Goal: Transaction & Acquisition: Subscribe to service/newsletter

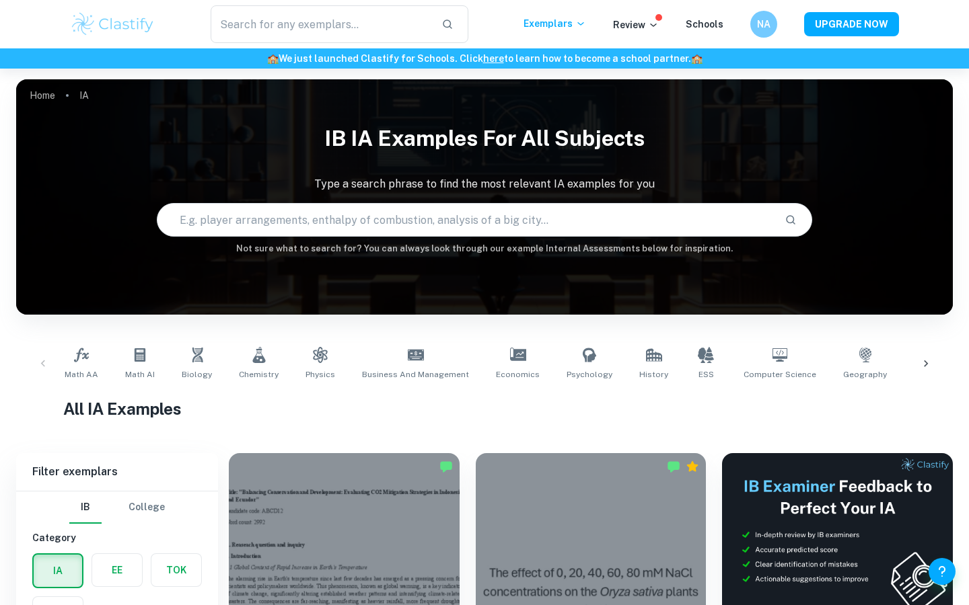
click at [268, 221] on input "text" at bounding box center [465, 220] width 616 height 38
click at [145, 360] on icon at bounding box center [140, 355] width 16 height 16
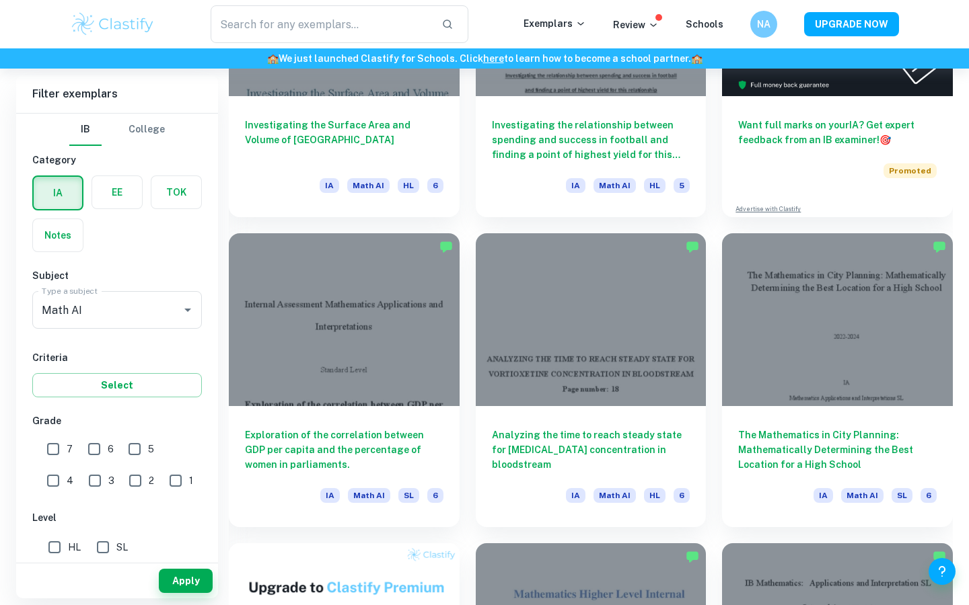
scroll to position [531, 0]
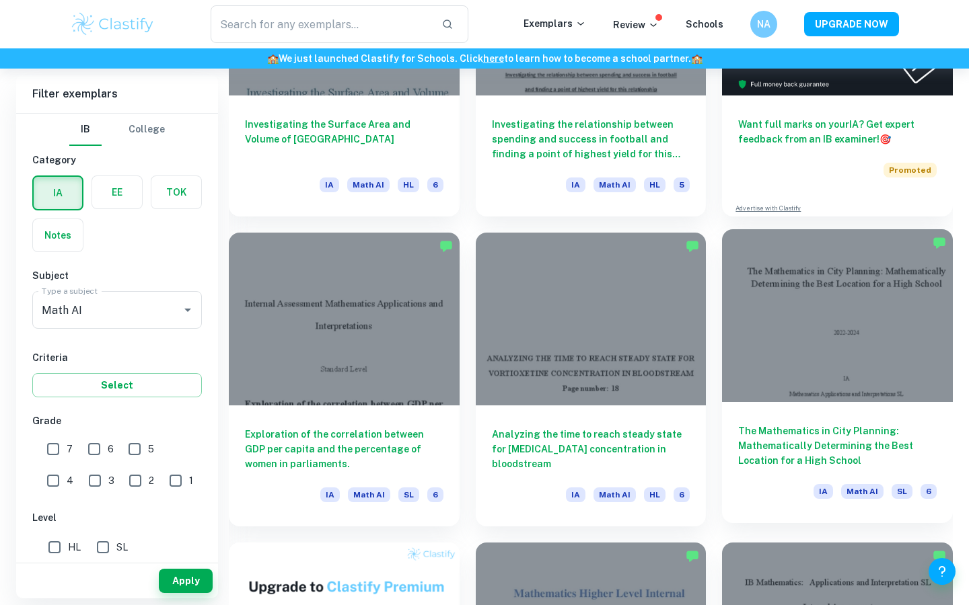
click at [837, 324] on div at bounding box center [837, 315] width 231 height 173
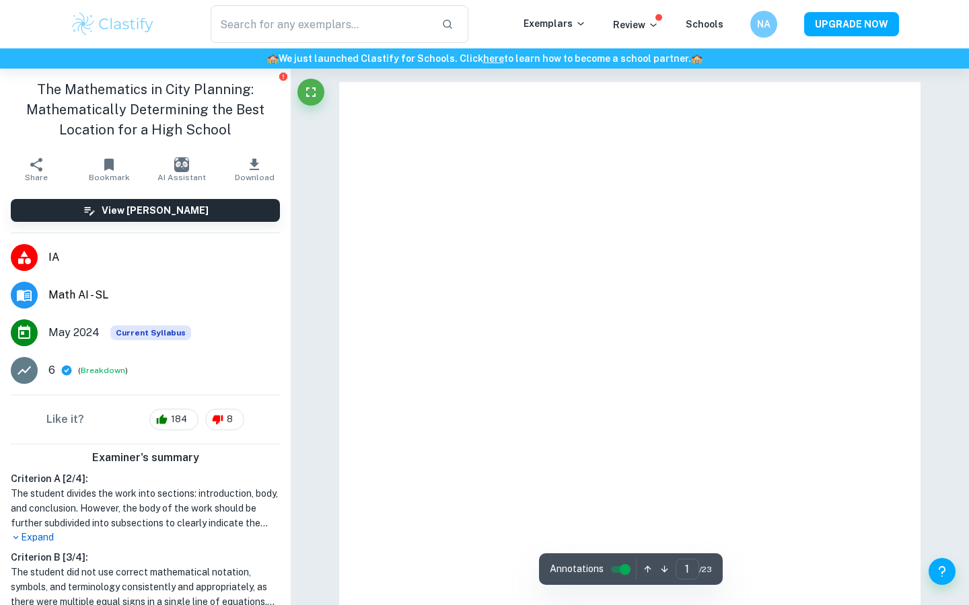
click at [261, 168] on icon "button" at bounding box center [254, 165] width 16 height 16
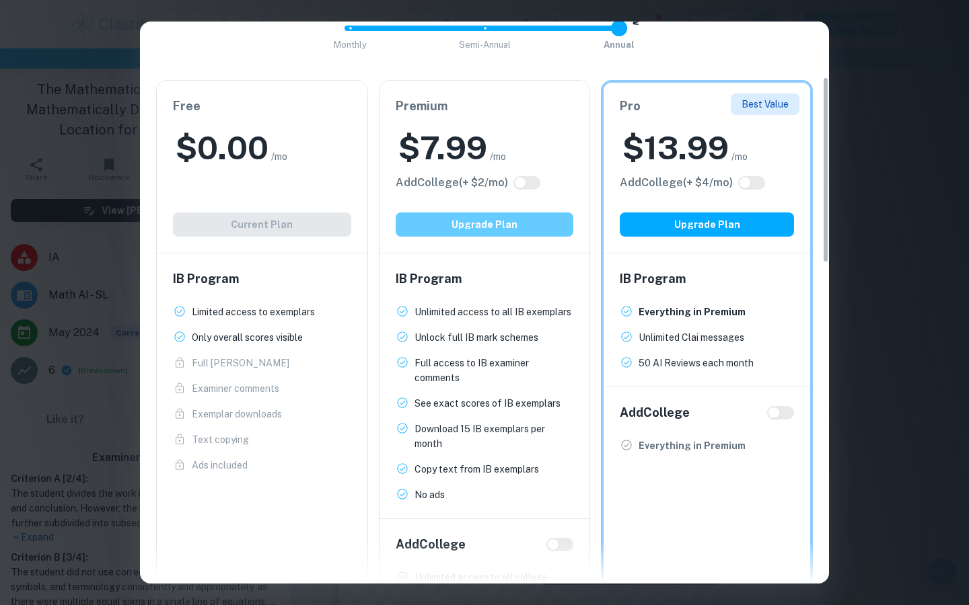
scroll to position [159, 0]
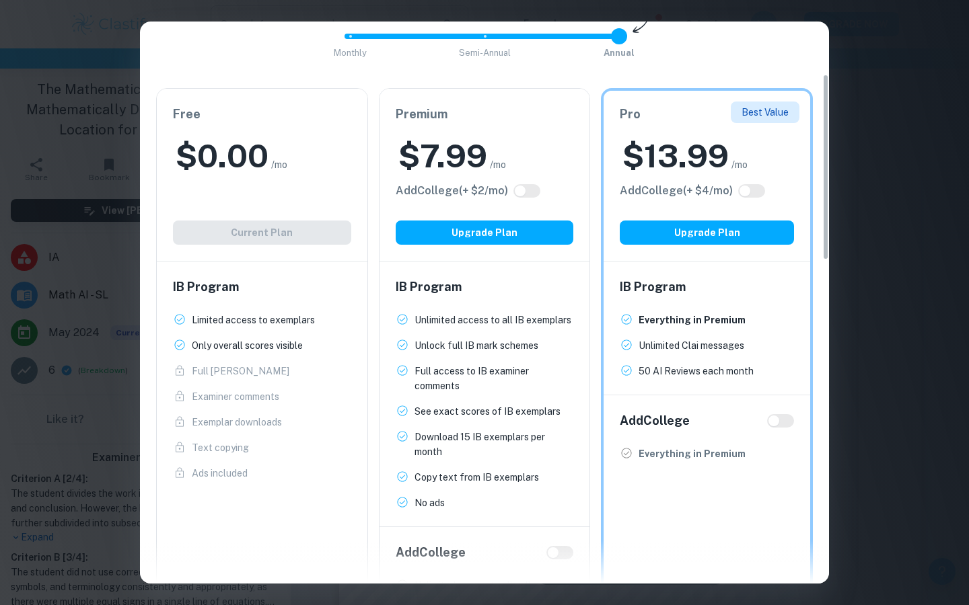
click at [559, 141] on div "$ 7.99 /mo" at bounding box center [485, 156] width 178 height 43
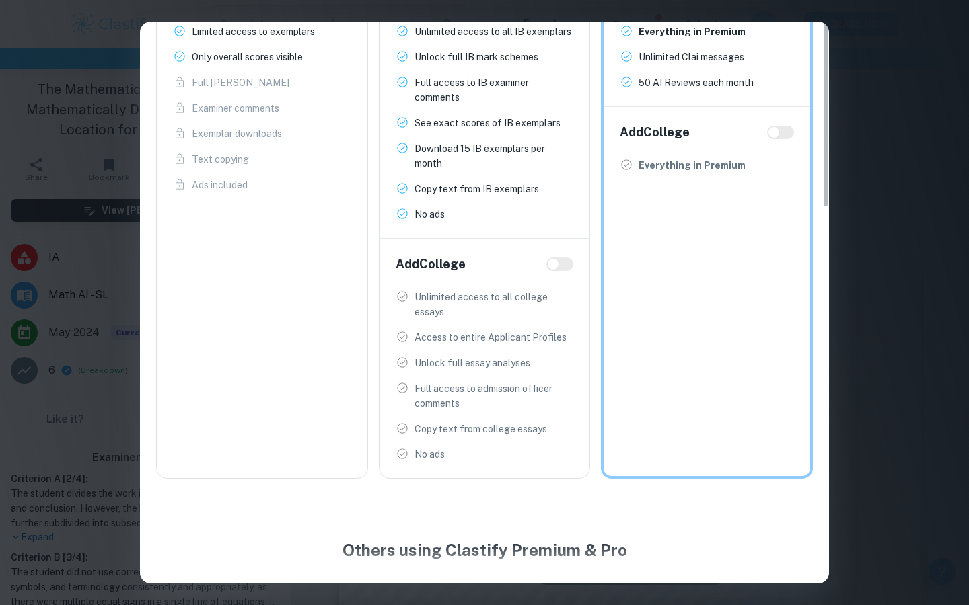
scroll to position [0, 0]
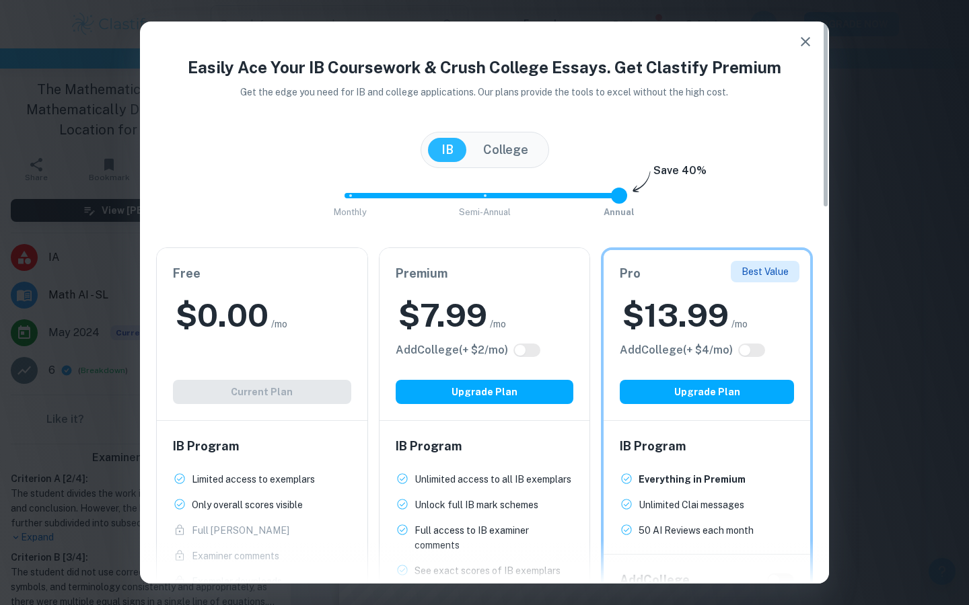
click at [526, 278] on h6 "Premium" at bounding box center [485, 273] width 178 height 19
click at [497, 303] on div "$ 7.99 /mo" at bounding box center [485, 315] width 178 height 43
click at [527, 338] on div "Premium $ 7.99 /mo Add College (+ $ 2 /mo) Upgrade Plan" at bounding box center [484, 334] width 211 height 172
click at [543, 398] on button "Upgrade Plan" at bounding box center [485, 392] width 178 height 24
click at [805, 43] on icon "button" at bounding box center [805, 42] width 16 height 16
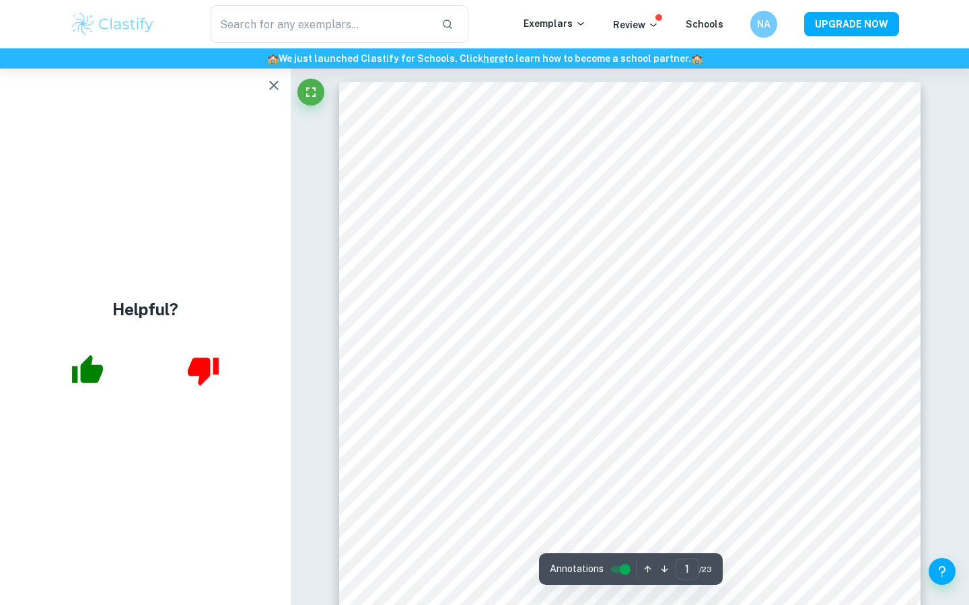
click at [274, 83] on icon "button" at bounding box center [274, 85] width 16 height 16
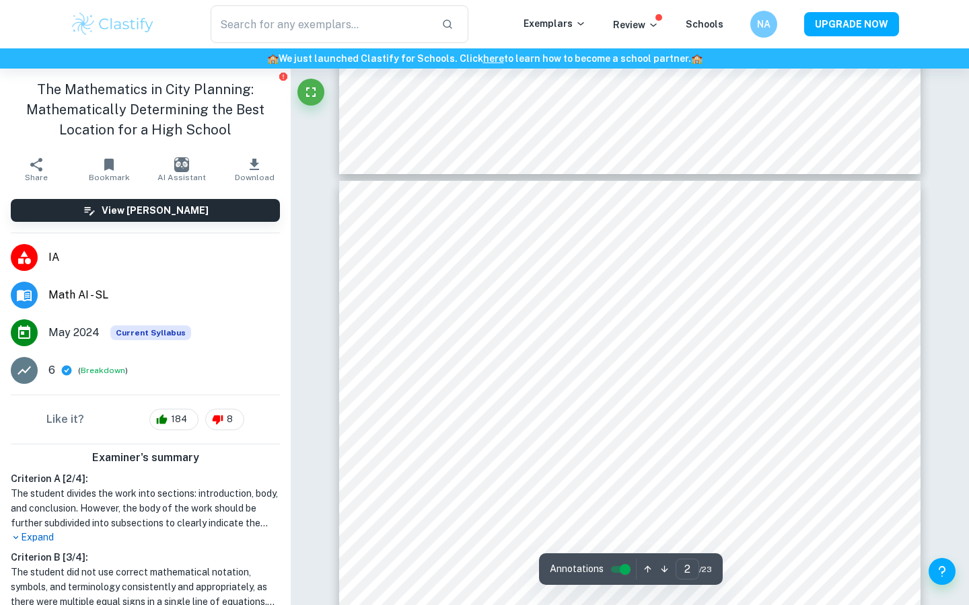
scroll to position [1433, 0]
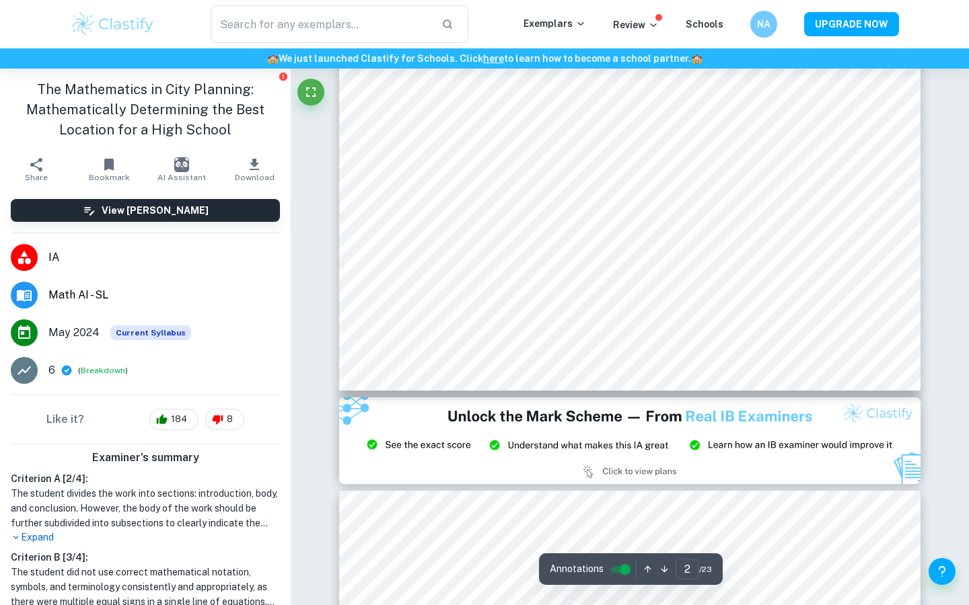
type input "1"
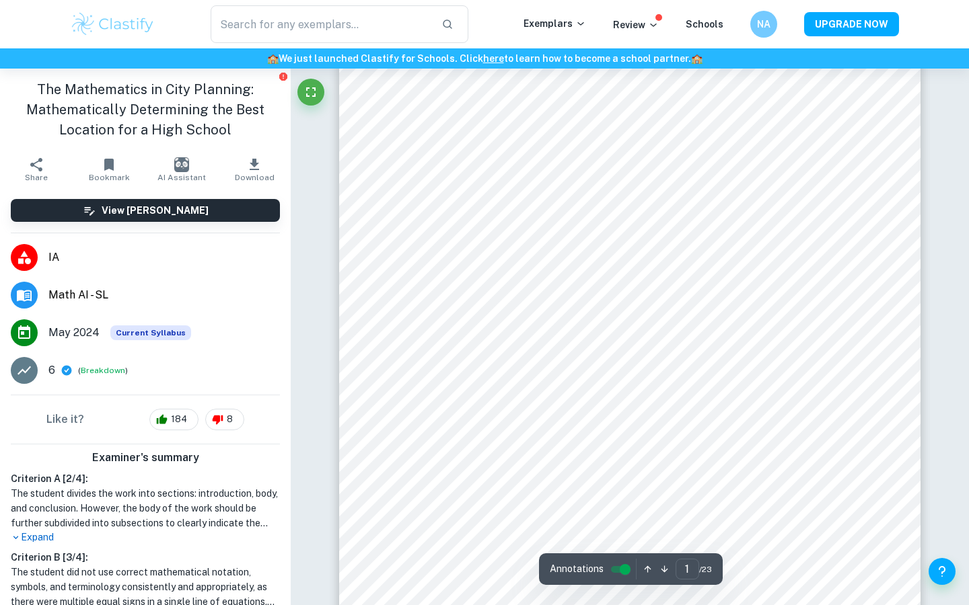
scroll to position [0, 0]
